Goal: Navigation & Orientation: Find specific page/section

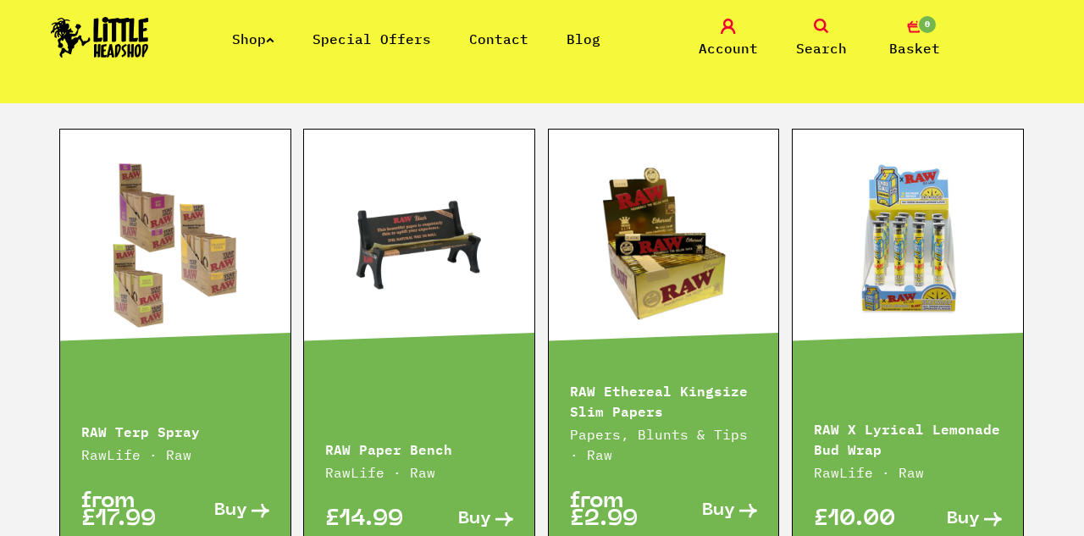
scroll to position [2342, 0]
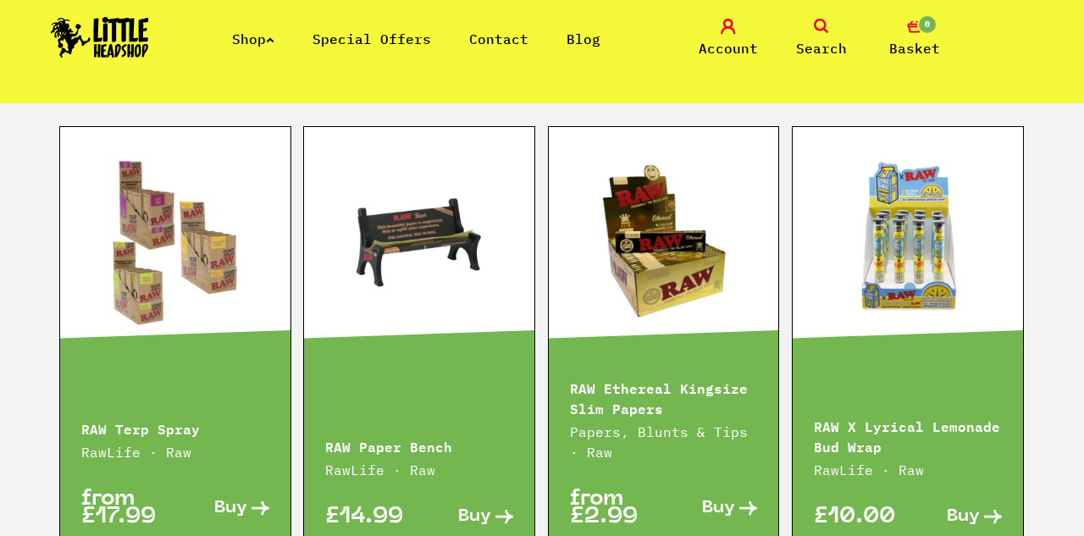
click at [911, 157] on link at bounding box center [908, 241] width 230 height 169
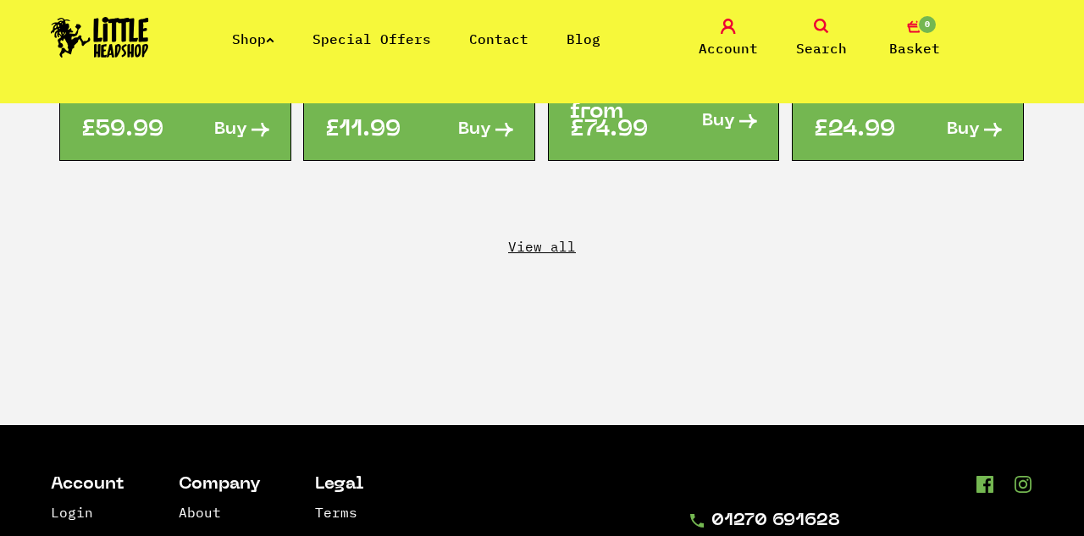
scroll to position [3149, 0]
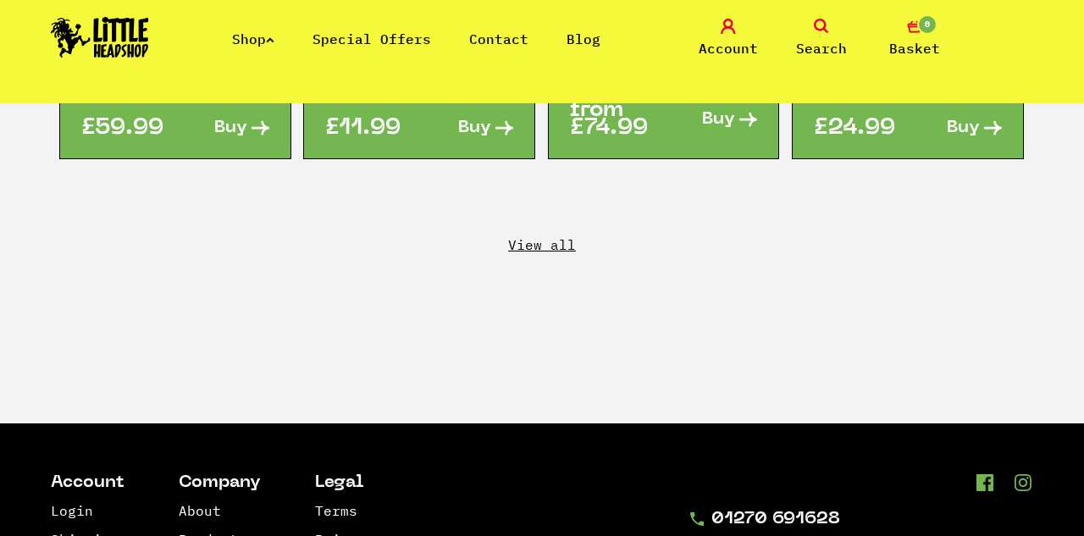
click at [547, 235] on link "View all" at bounding box center [542, 244] width 1084 height 19
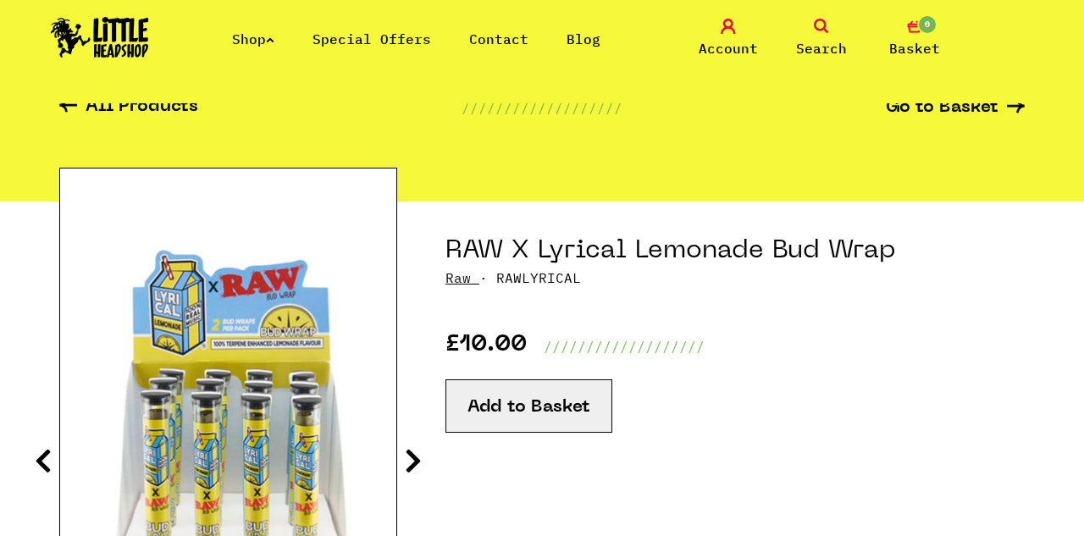
scroll to position [71, 0]
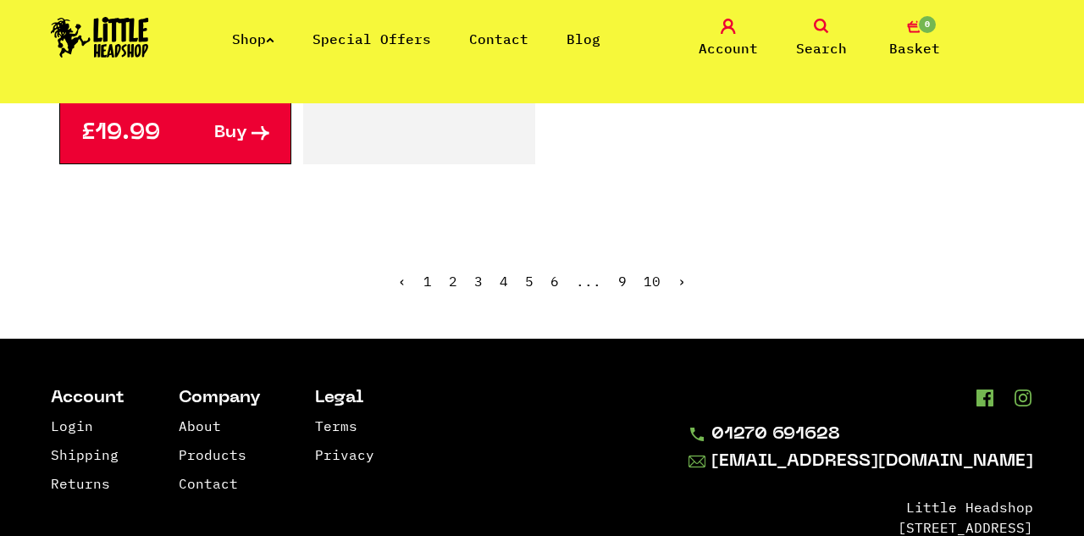
scroll to position [2900, 0]
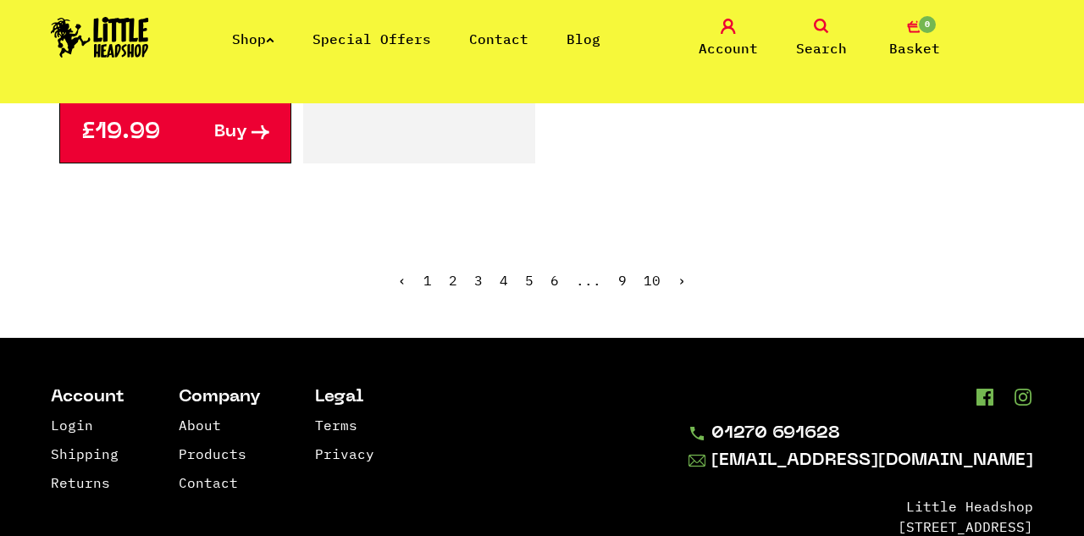
click at [451, 272] on link "2" at bounding box center [453, 280] width 8 height 17
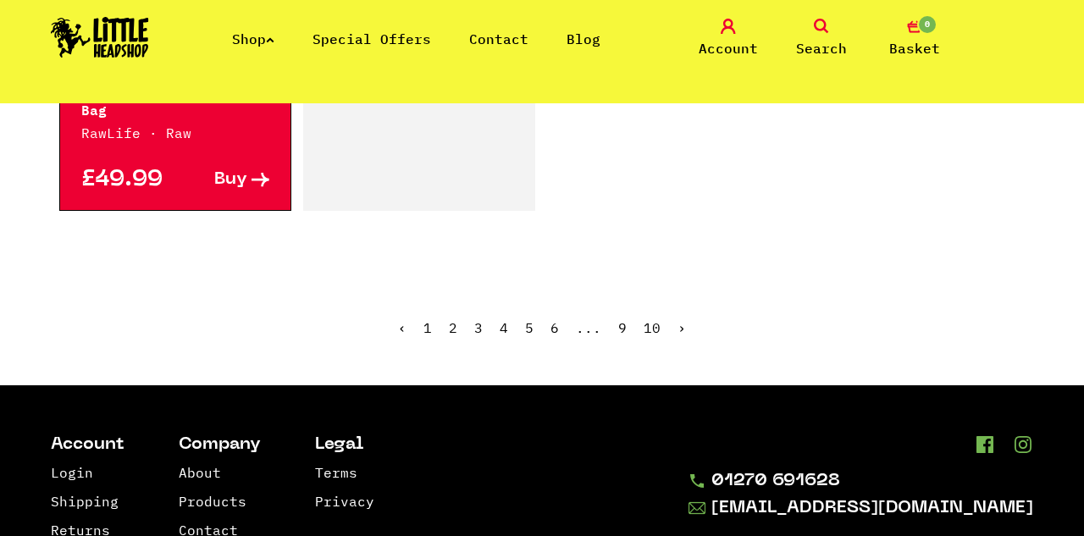
scroll to position [2820, 0]
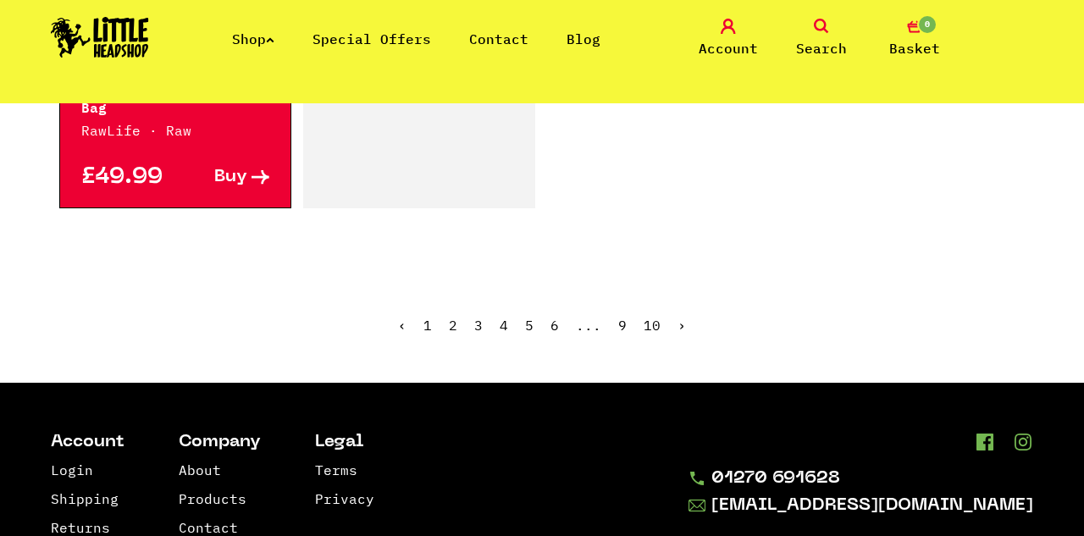
click at [480, 320] on link "3" at bounding box center [478, 325] width 8 height 17
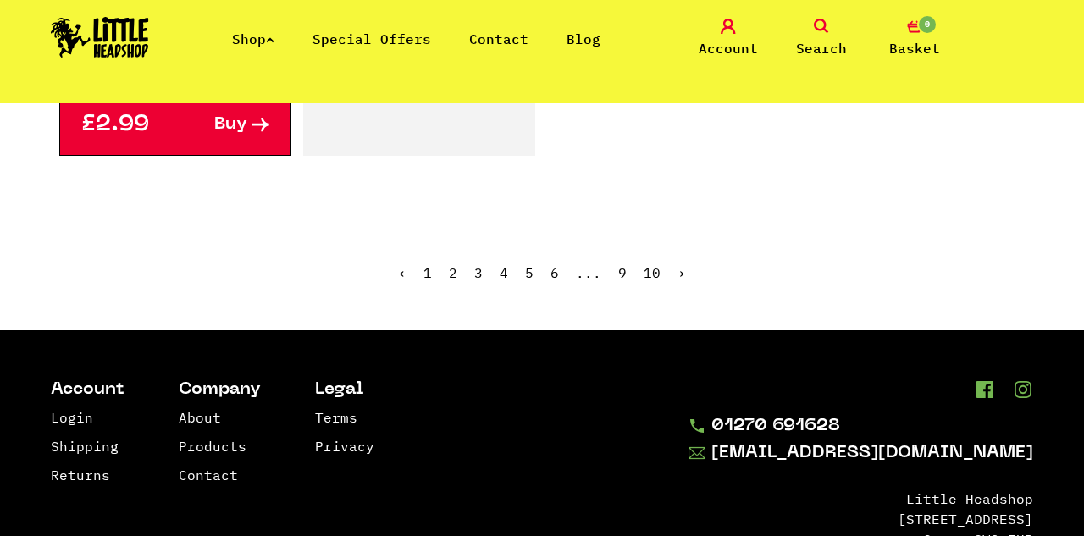
scroll to position [2812, 0]
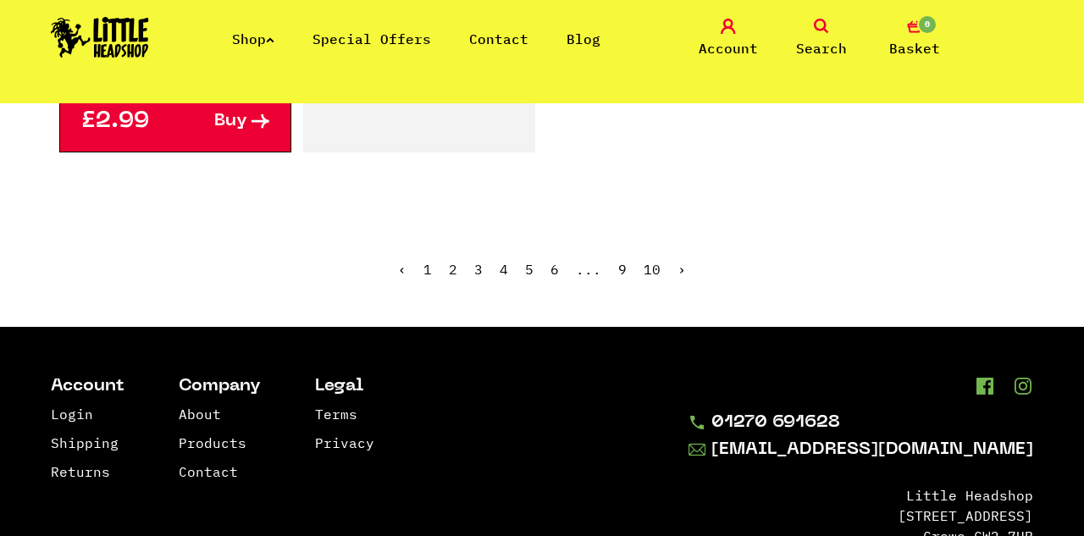
click at [502, 269] on link "4" at bounding box center [504, 269] width 8 height 17
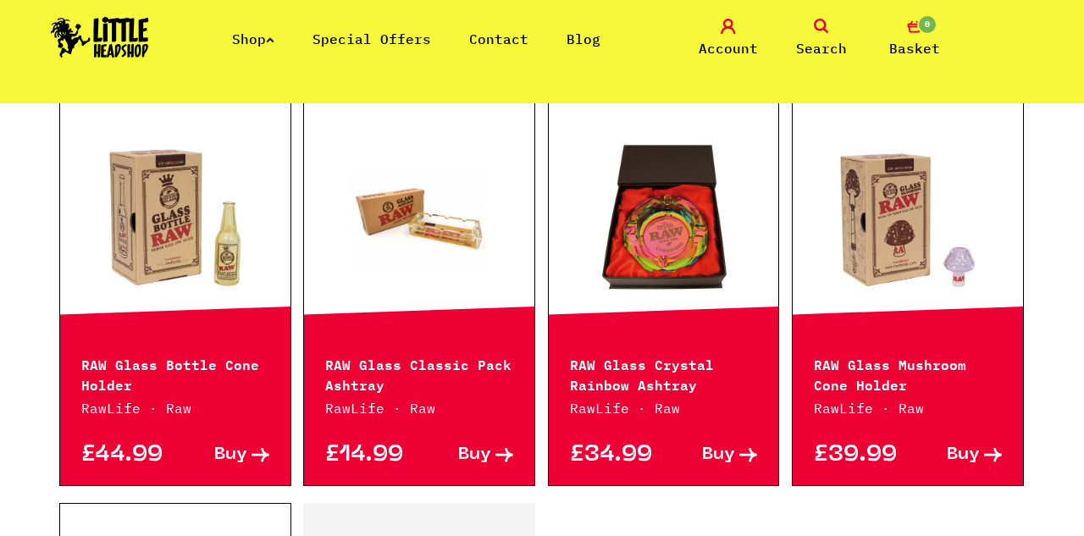
scroll to position [2138, 0]
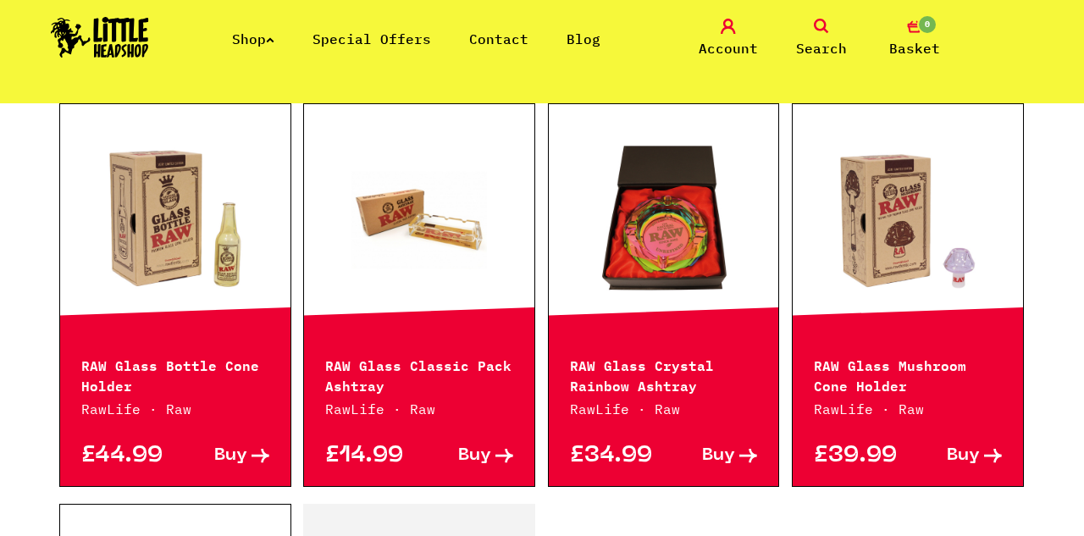
click at [264, 43] on link "Shop" at bounding box center [253, 38] width 42 height 17
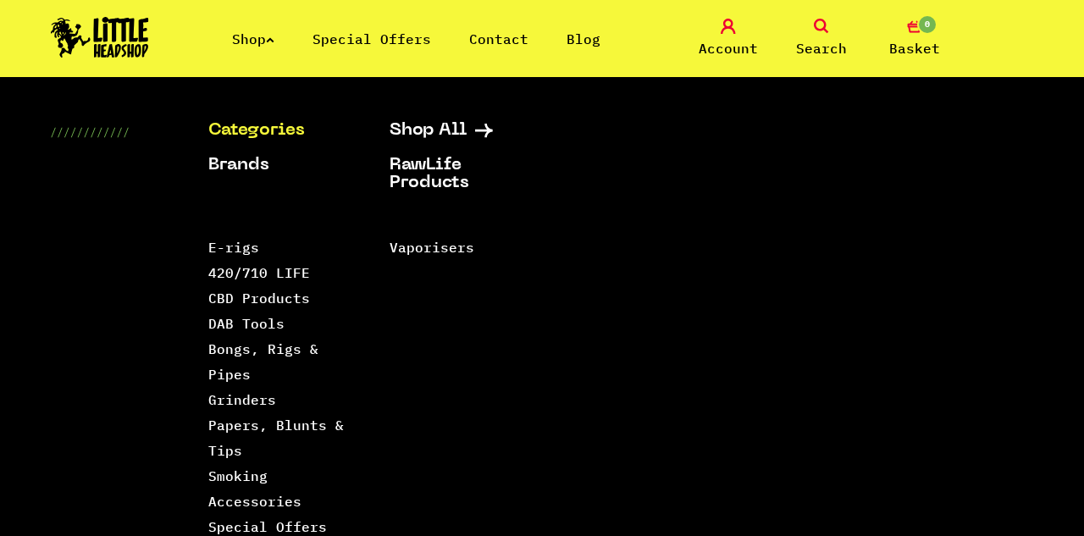
scroll to position [2183, 0]
click at [234, 279] on link "420/710 LIFE" at bounding box center [259, 272] width 102 height 17
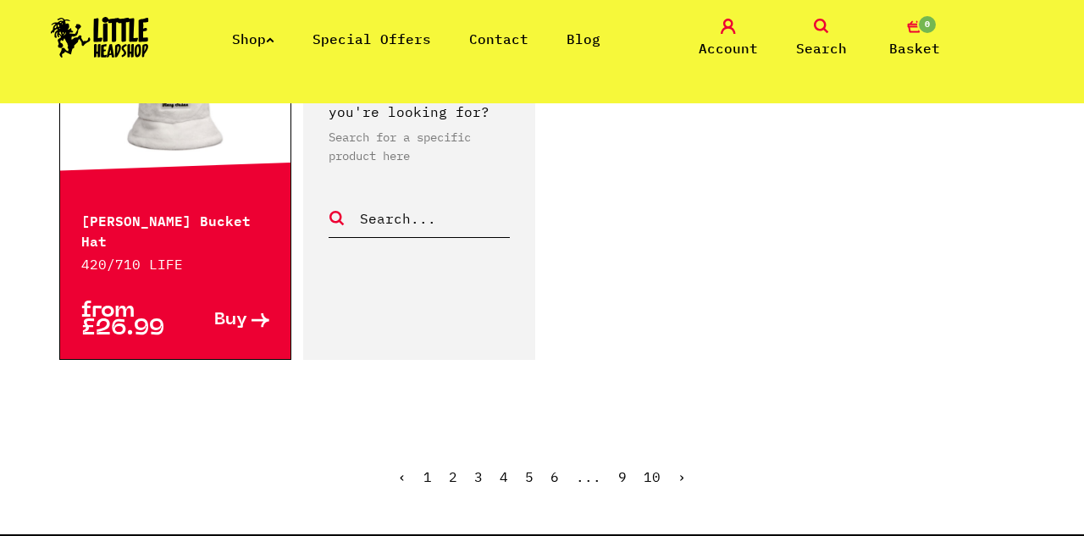
scroll to position [2916, 0]
click at [455, 468] on link "2" at bounding box center [453, 476] width 8 height 17
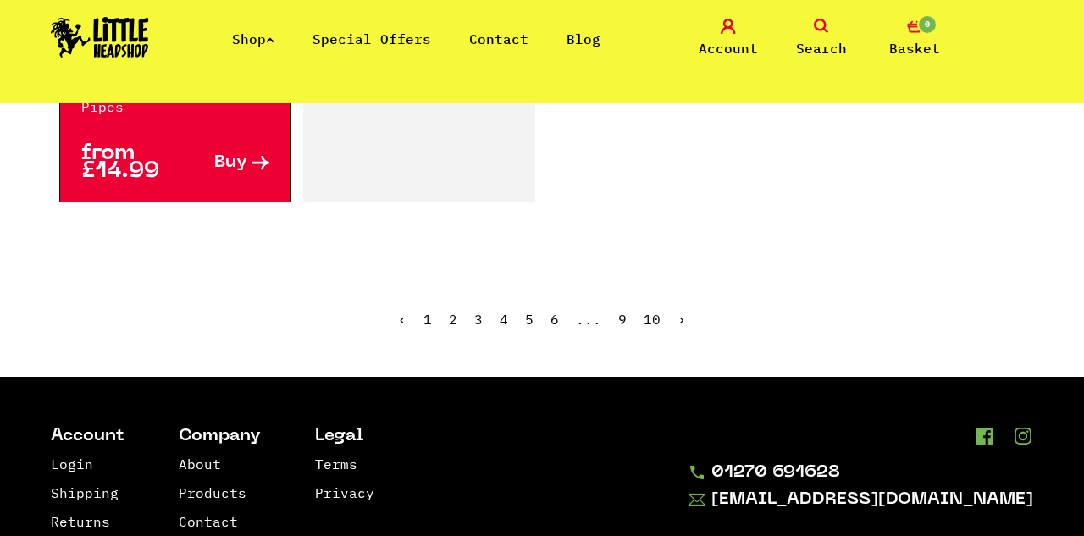
scroll to position [3104, 0]
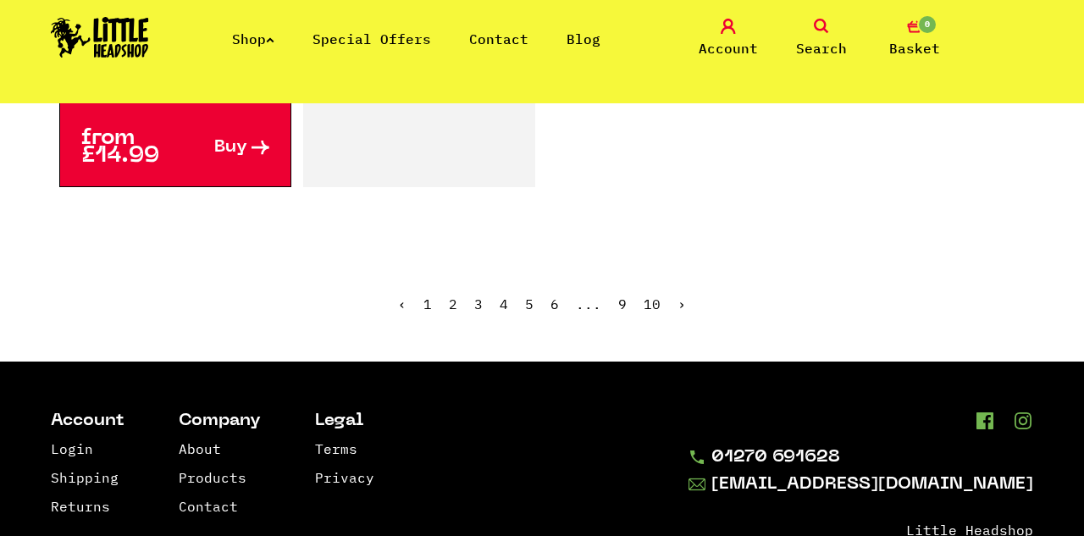
click at [679, 296] on link "›" at bounding box center [682, 304] width 8 height 17
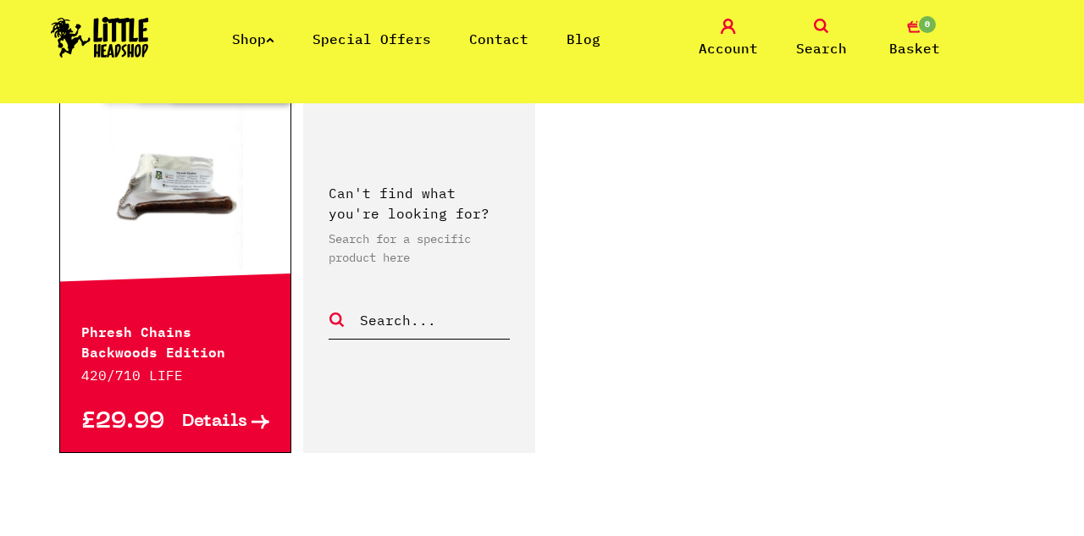
scroll to position [2829, 0]
